Goal: Information Seeking & Learning: Check status

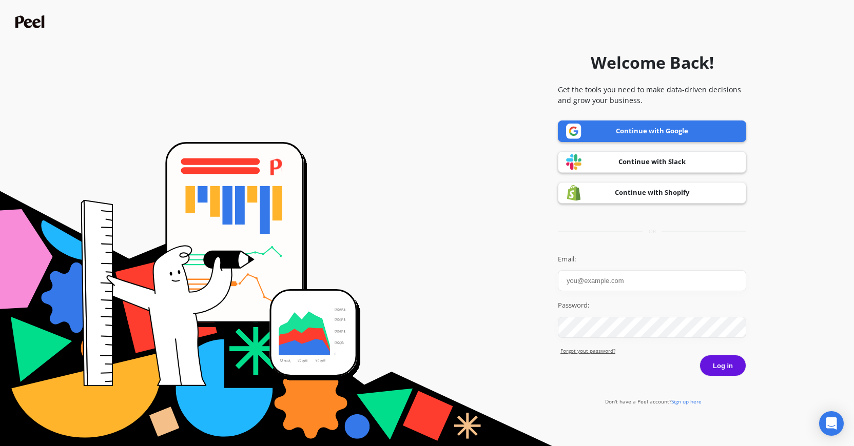
type input "tristan@goessor.com"
click at [644, 135] on link "Continue with Google" at bounding box center [652, 132] width 188 height 22
type input "tristan@goessor.com"
click at [625, 137] on link "Continue with Google" at bounding box center [652, 132] width 188 height 22
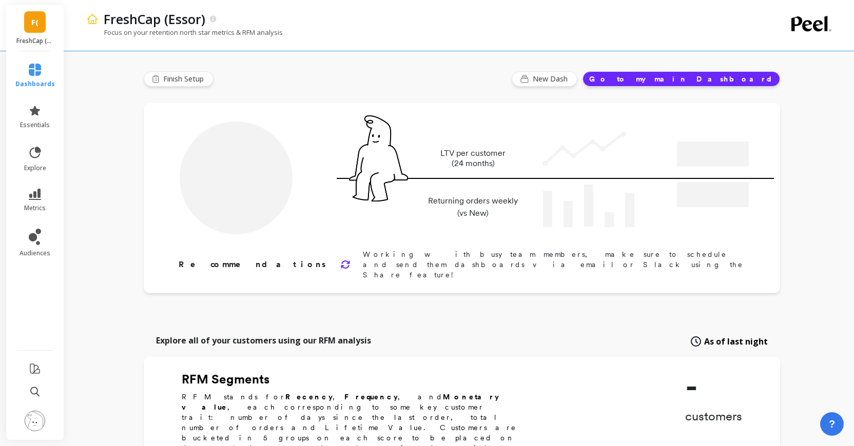
type input "Champions"
type input "17209"
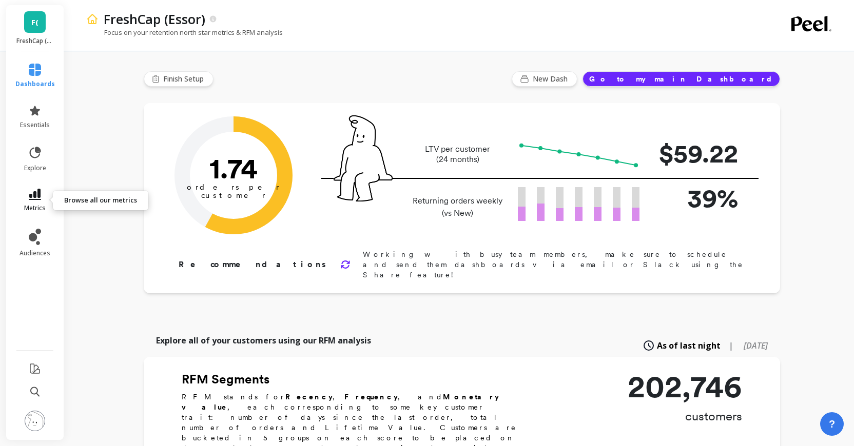
click at [43, 194] on link "metrics" at bounding box center [35, 201] width 40 height 24
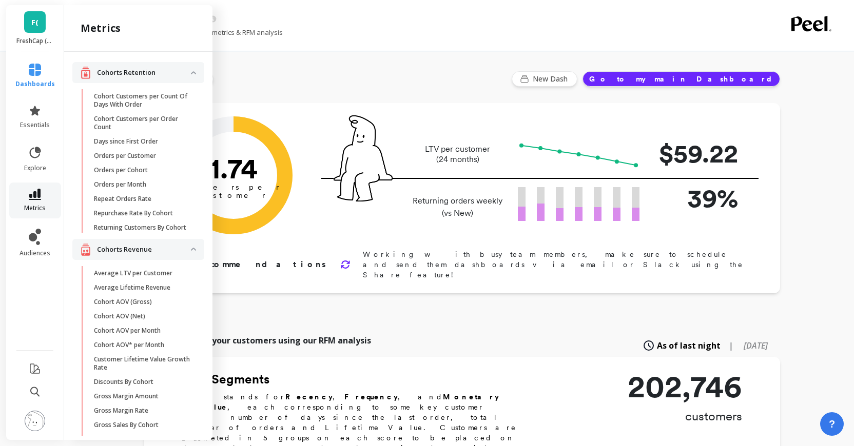
scroll to position [644, 0]
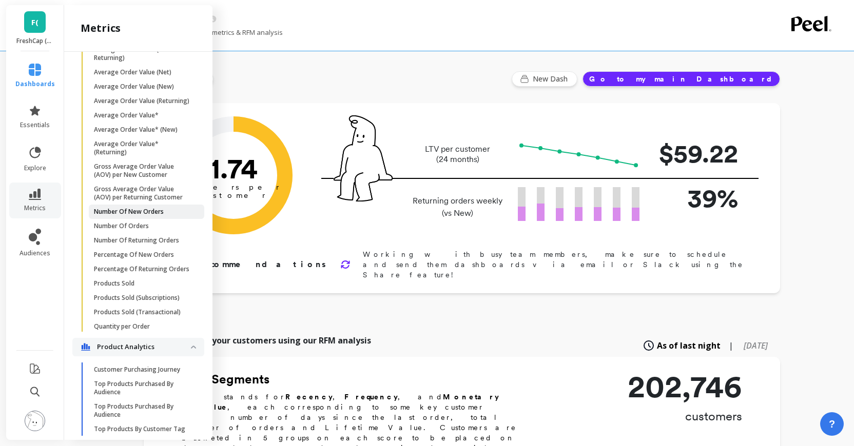
click at [133, 211] on p "Number Of New Orders" at bounding box center [129, 212] width 70 height 8
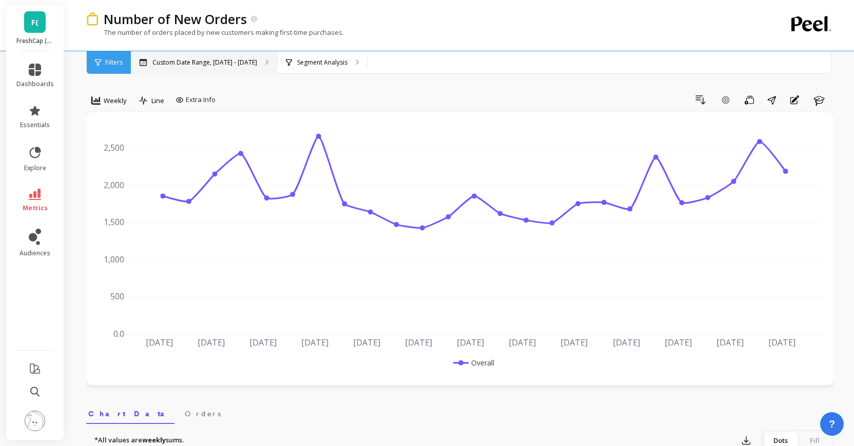
click at [249, 60] on p "Custom Date Range, [DATE] - [DATE]" at bounding box center [204, 62] width 105 height 8
